Goal: Find specific page/section: Find specific page/section

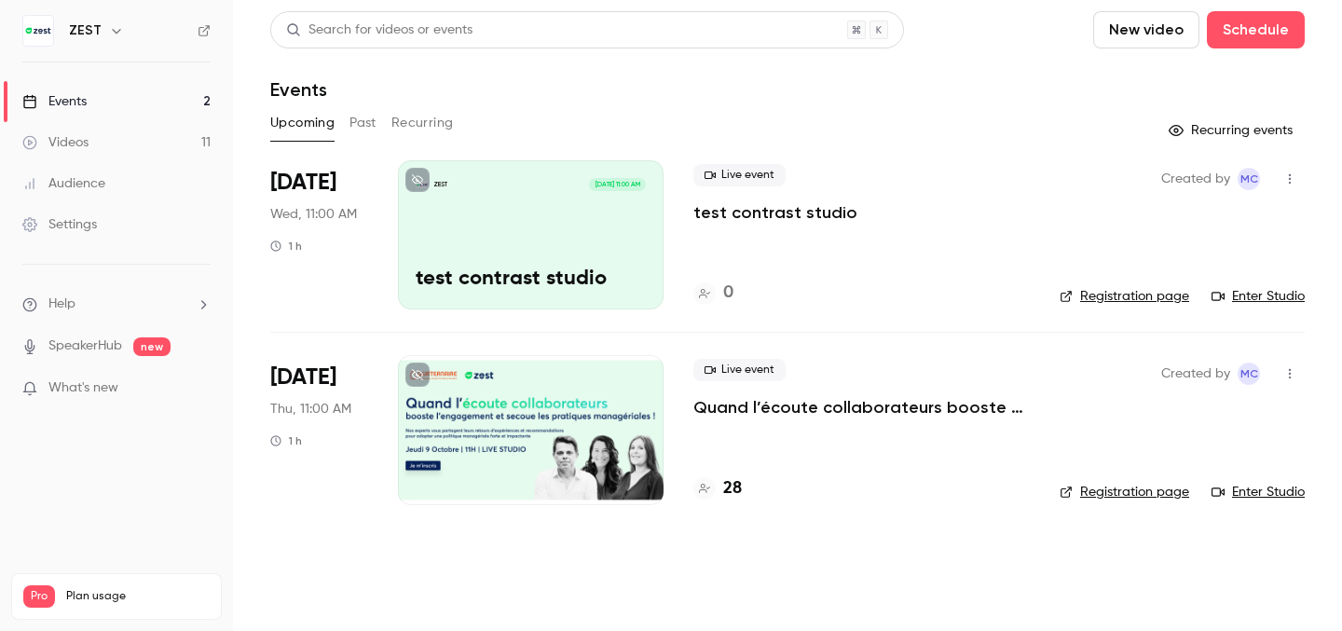
click at [629, 213] on div "ZEST [DATE] 11:00 AM test contrast studio" at bounding box center [531, 234] width 266 height 149
